Goal: Check status: Check status

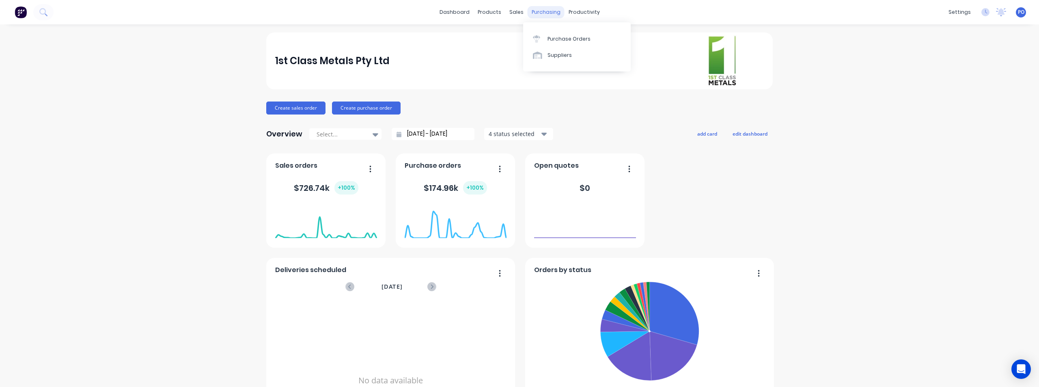
click at [539, 11] on div "purchasing" at bounding box center [546, 12] width 37 height 12
click at [553, 40] on div "Purchase Orders" at bounding box center [568, 38] width 43 height 7
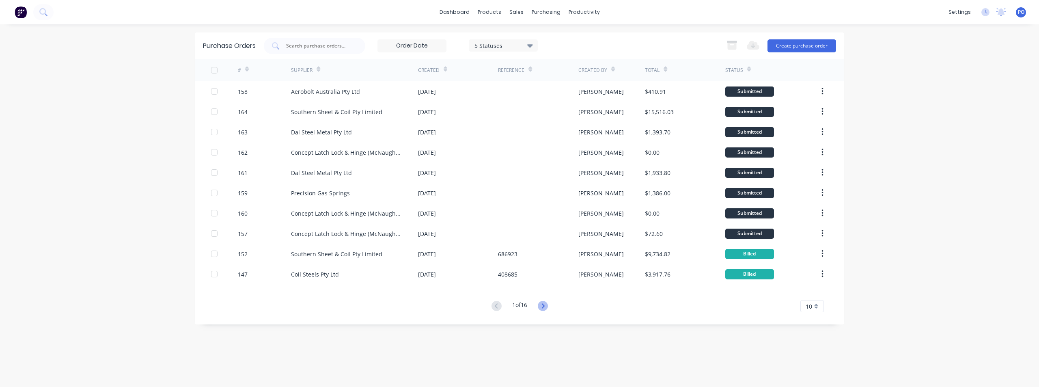
click at [542, 307] on icon at bounding box center [543, 306] width 10 height 10
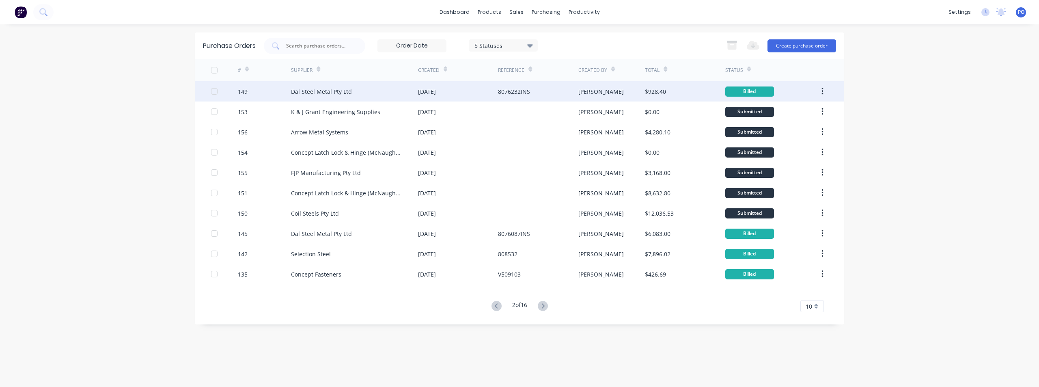
click at [329, 92] on div "Dal Steel Metal Pty Ltd" at bounding box center [321, 91] width 61 height 9
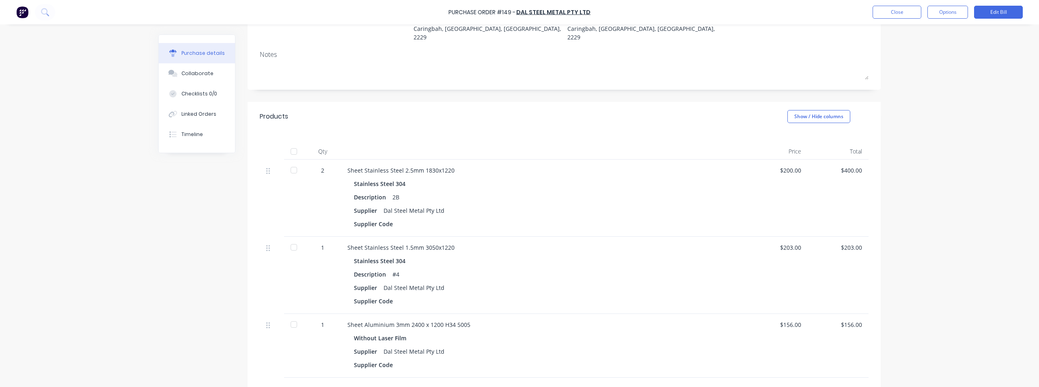
scroll to position [91, 0]
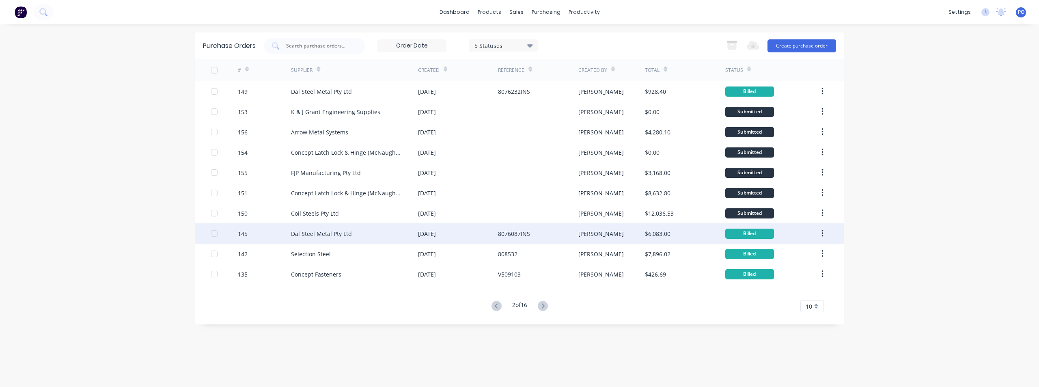
click at [349, 231] on div "Dal Steel Metal Pty Ltd" at bounding box center [321, 233] width 61 height 9
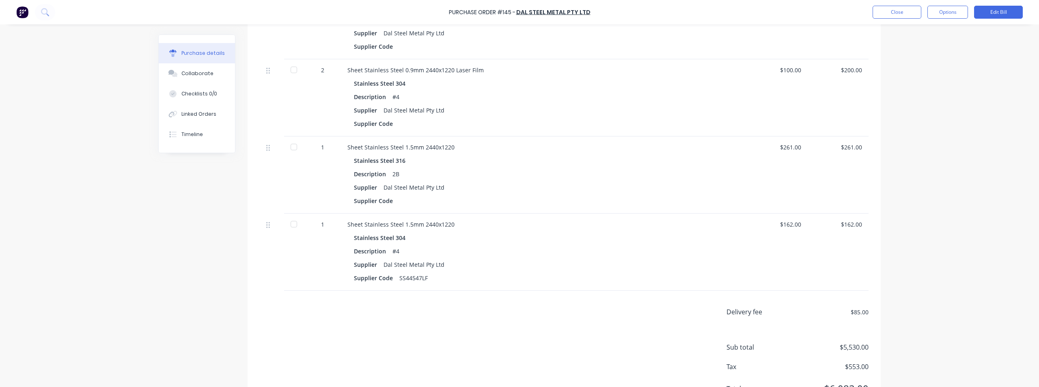
scroll to position [360, 0]
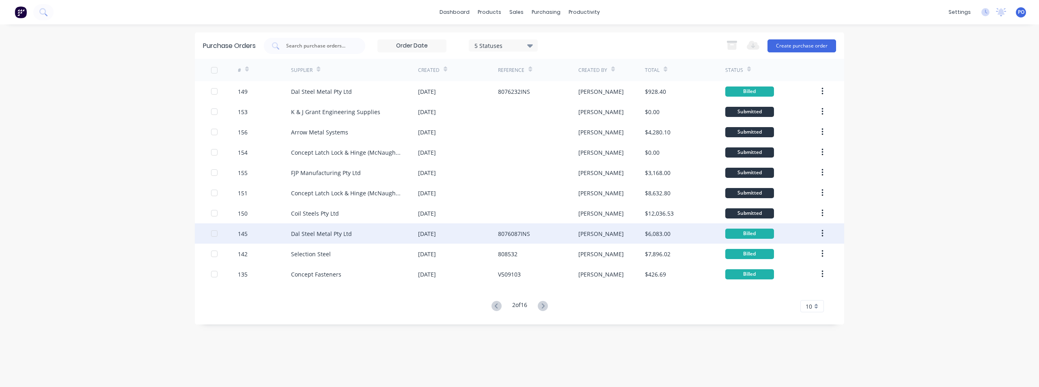
click at [334, 239] on div "Dal Steel Metal Pty Ltd" at bounding box center [354, 233] width 127 height 20
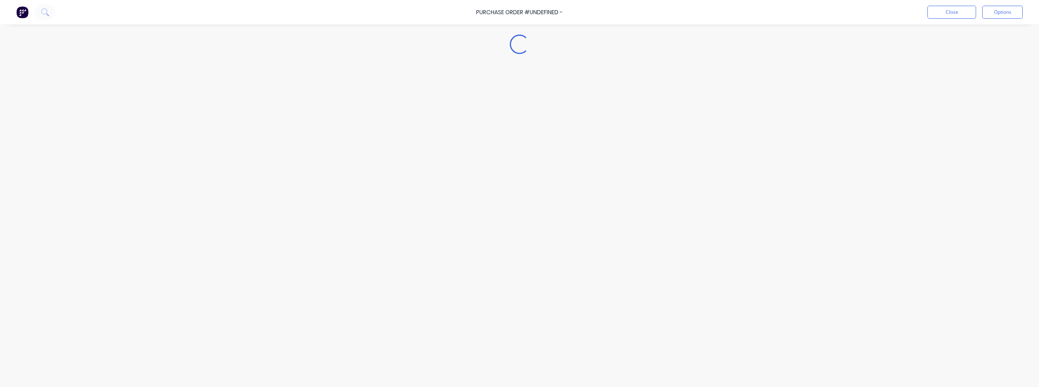
type textarea "x"
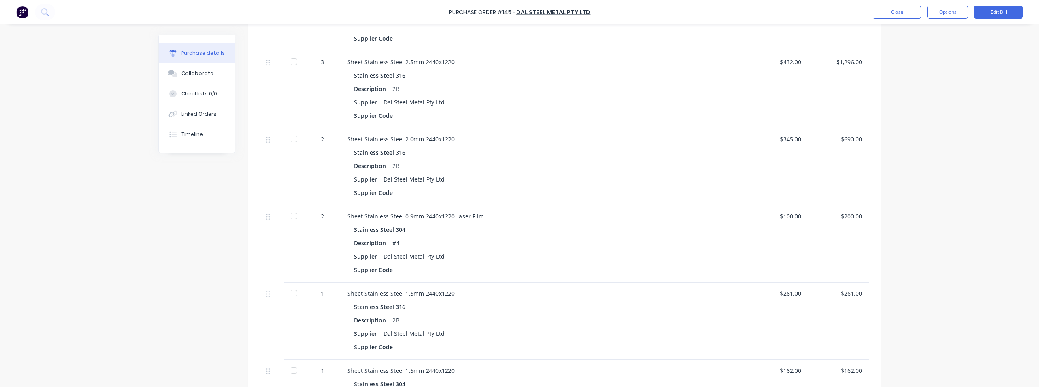
scroll to position [284, 0]
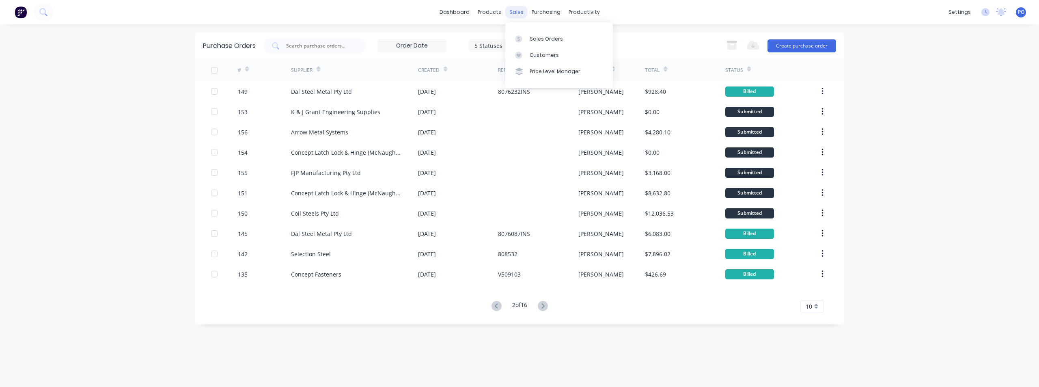
click at [522, 11] on div "sales" at bounding box center [516, 12] width 22 height 12
click at [532, 41] on div "Sales Orders" at bounding box center [546, 38] width 33 height 7
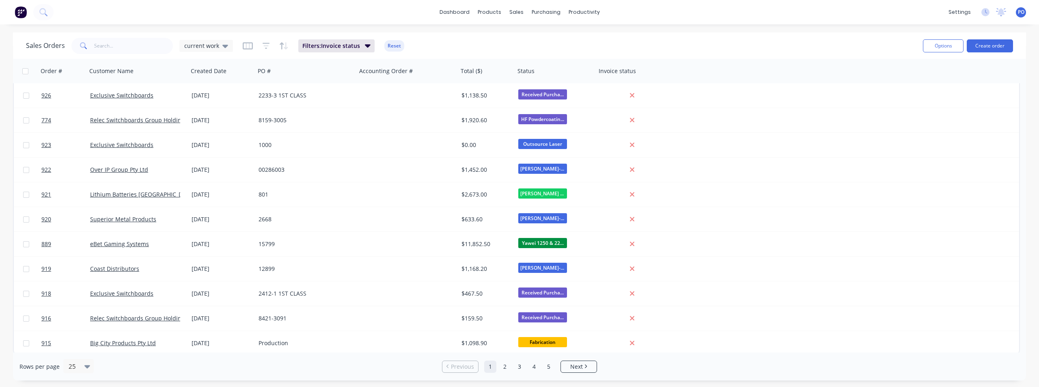
scroll to position [350, 0]
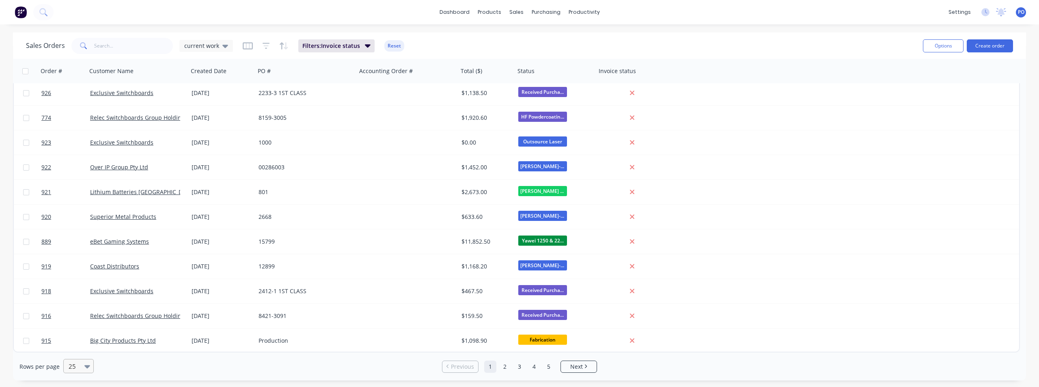
click at [86, 365] on icon at bounding box center [87, 366] width 6 height 3
click at [82, 351] on div "100" at bounding box center [77, 346] width 30 height 15
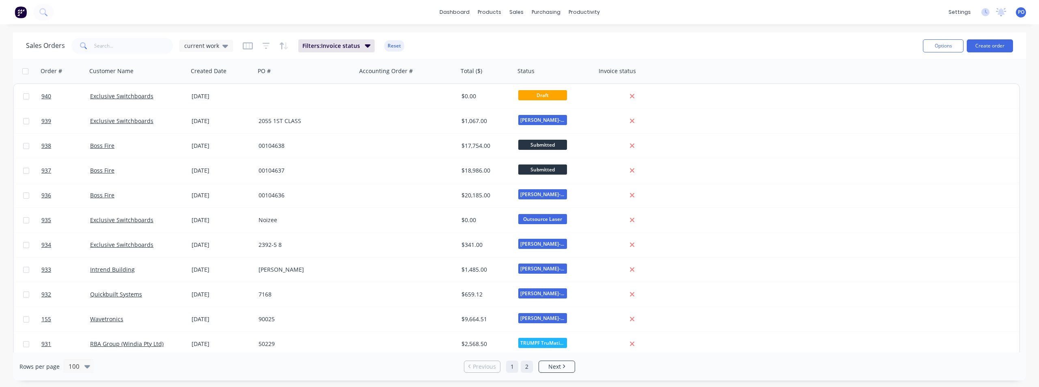
click at [529, 367] on link "2" at bounding box center [527, 366] width 12 height 12
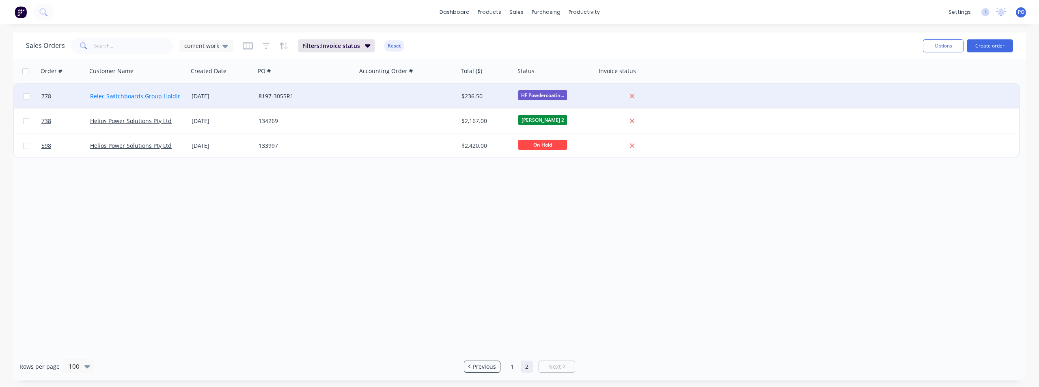
click at [177, 98] on link "Relec Switchboards Group Holdings" at bounding box center [138, 96] width 97 height 8
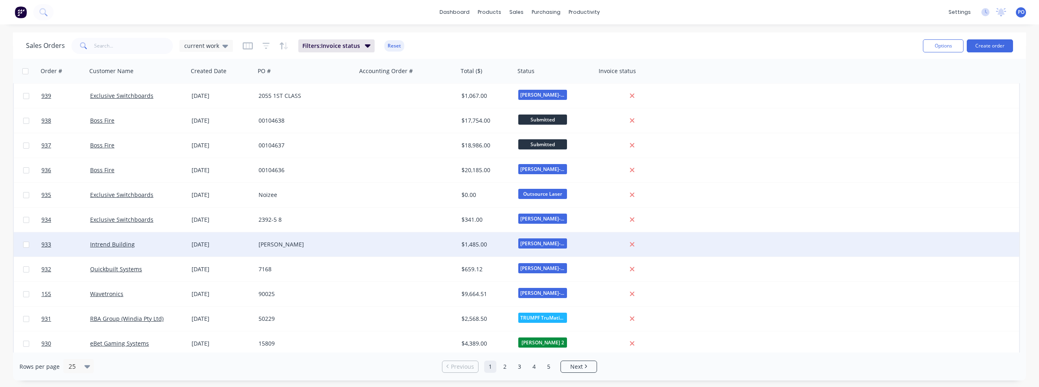
scroll to position [162, 0]
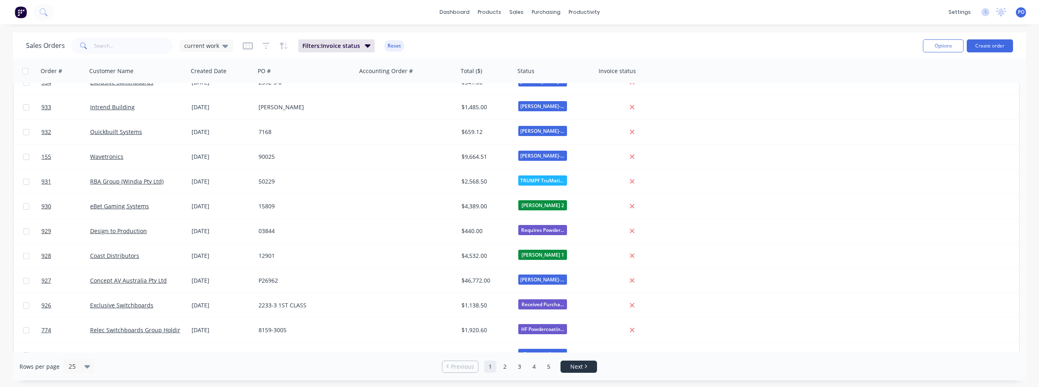
click at [568, 364] on link "Next" at bounding box center [579, 366] width 36 height 8
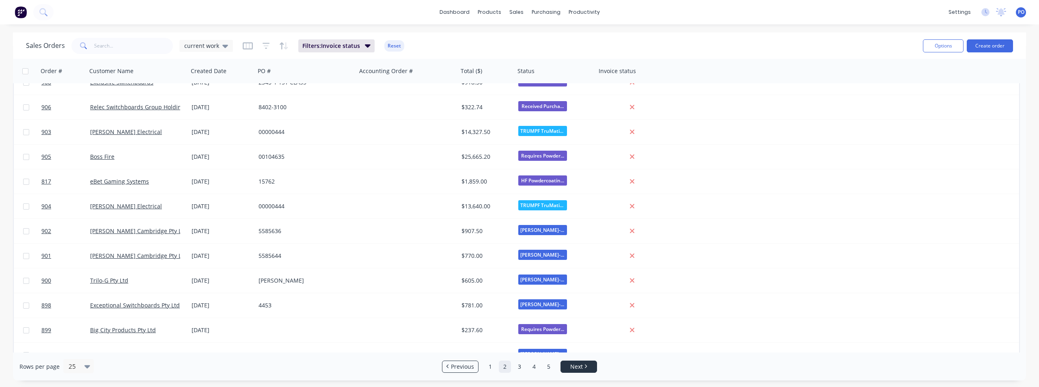
scroll to position [0, 0]
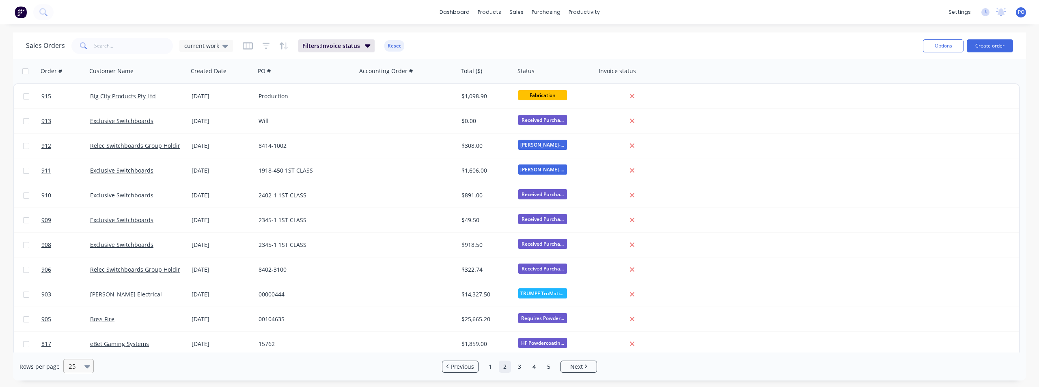
click at [82, 366] on div "25" at bounding box center [74, 365] width 19 height 13
click at [88, 347] on div "100" at bounding box center [77, 346] width 30 height 15
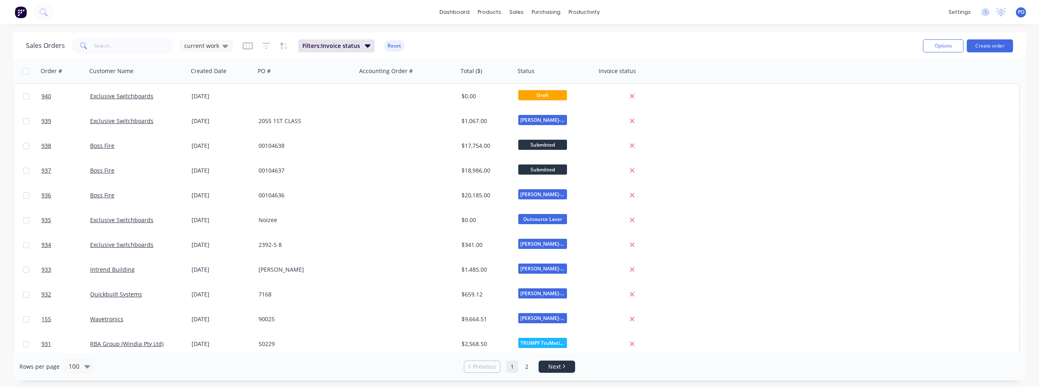
click at [559, 369] on span "Next" at bounding box center [554, 366] width 13 height 8
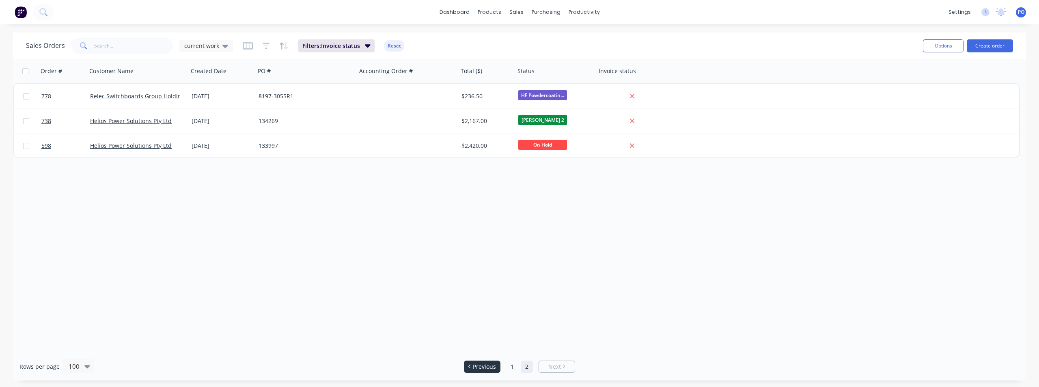
click at [470, 364] on icon "Previous page" at bounding box center [469, 366] width 2 height 4
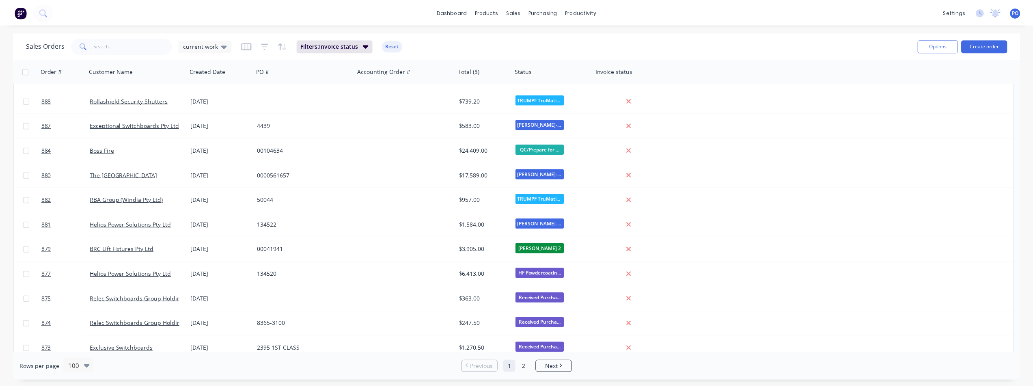
scroll to position [1177, 0]
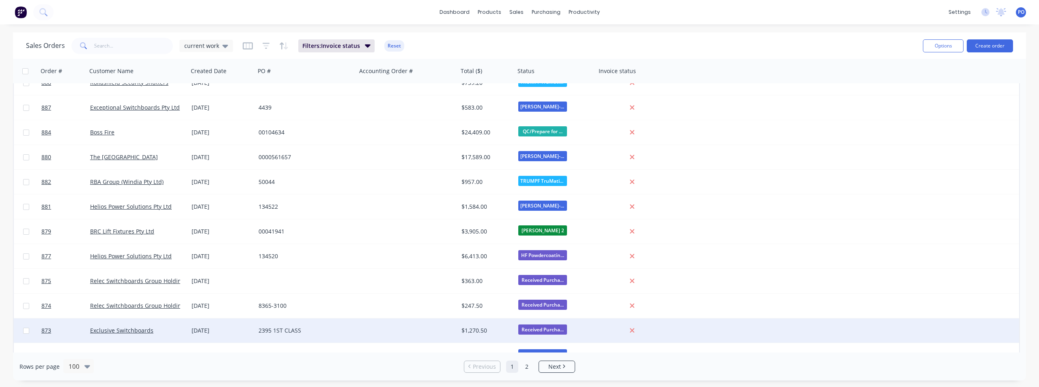
click at [319, 334] on div "2395 1ST CLASS" at bounding box center [303, 330] width 90 height 8
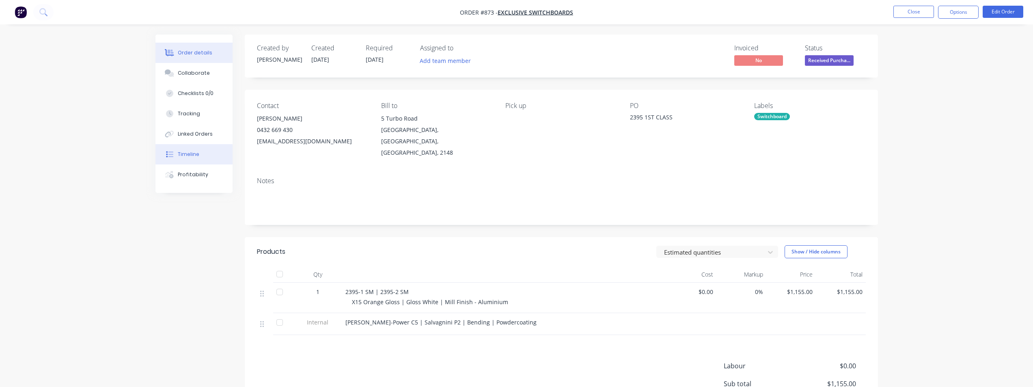
click at [182, 154] on div "Timeline" at bounding box center [189, 154] width 22 height 7
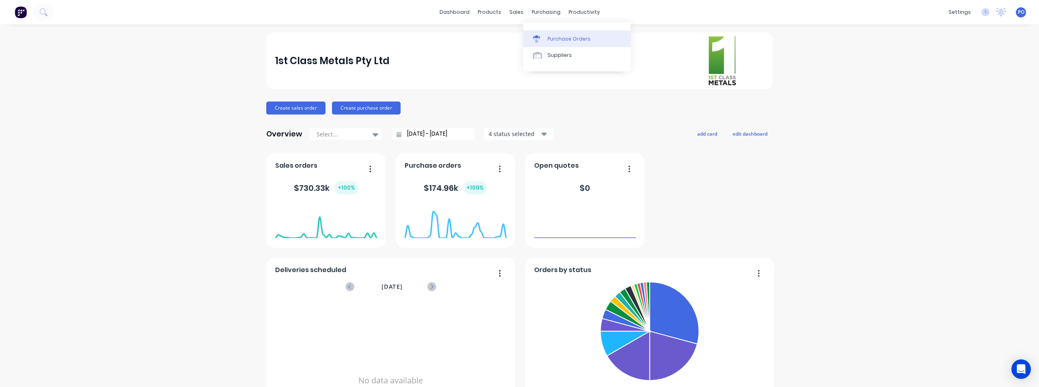
click at [551, 34] on link "Purchase Orders" at bounding box center [577, 38] width 108 height 16
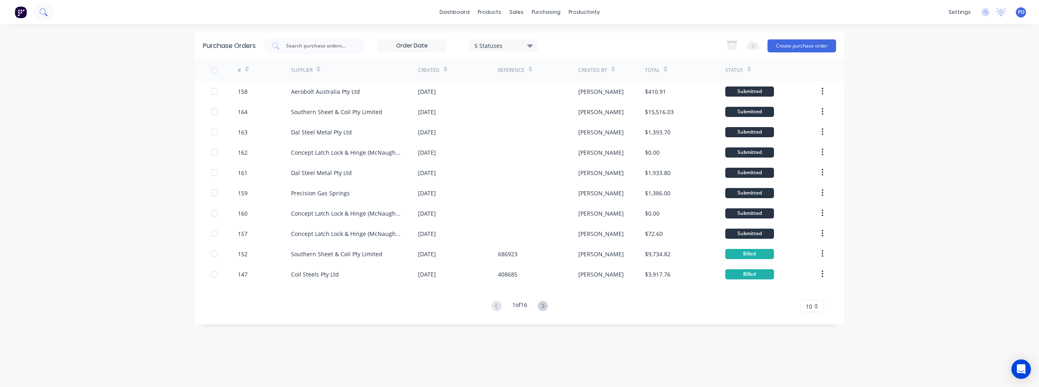
click at [45, 13] on icon at bounding box center [42, 11] width 6 height 6
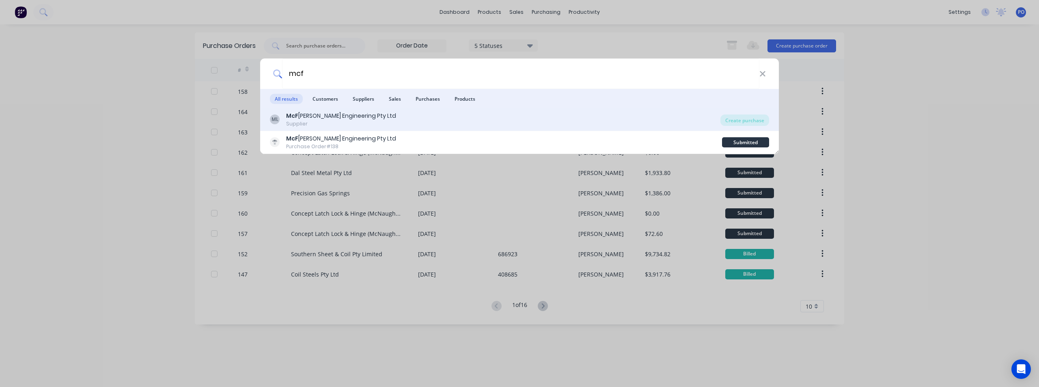
type input "mcf"
click at [321, 115] on div "McF [PERSON_NAME] Engineering Pty Ltd" at bounding box center [341, 116] width 110 height 9
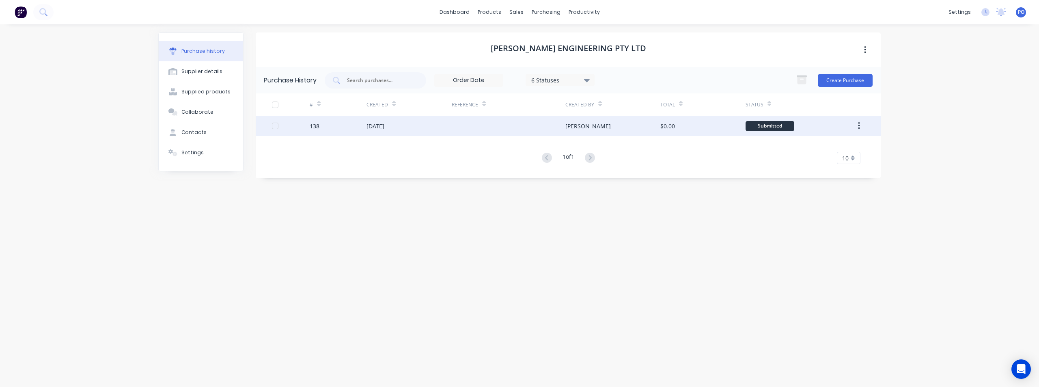
click at [353, 123] on div "138" at bounding box center [338, 126] width 57 height 20
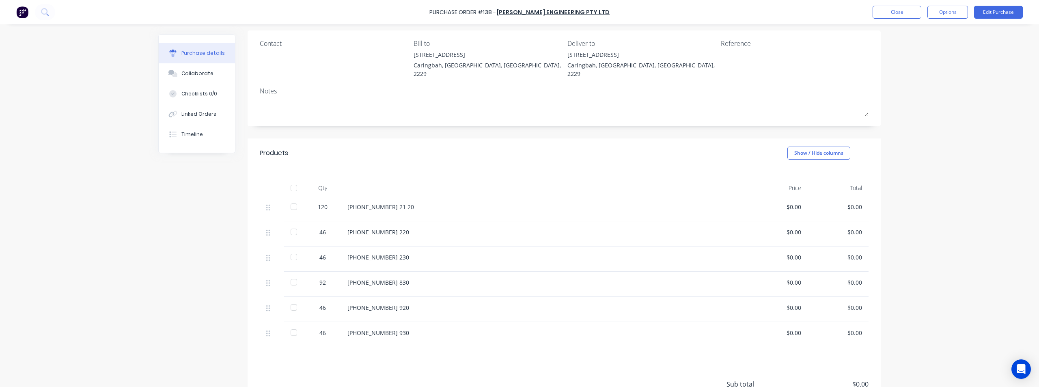
scroll to position [122, 0]
